Goal: Task Accomplishment & Management: Manage account settings

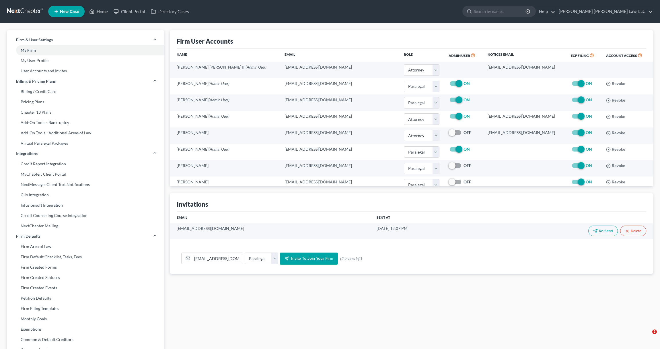
select select "0"
select select "1"
select select "0"
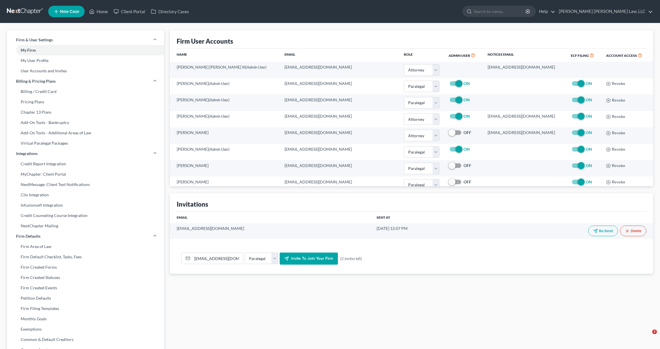
select select "1"
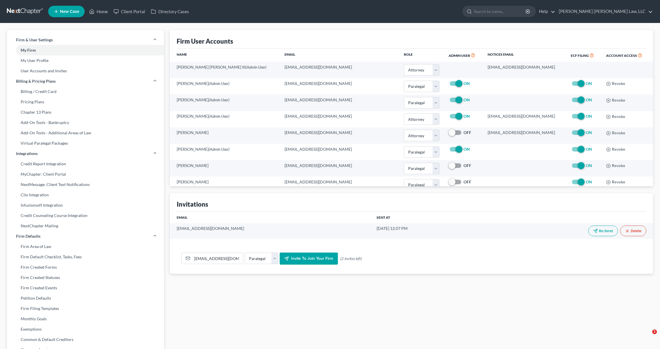
select select "1"
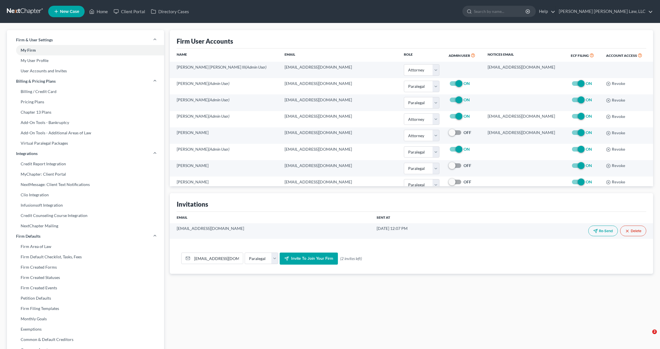
select select "1"
select select "0"
select select "paralegal"
